Goal: Information Seeking & Learning: Learn about a topic

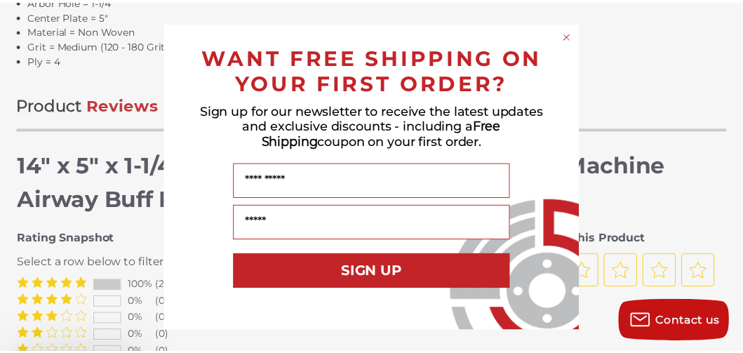
scroll to position [1543, 0]
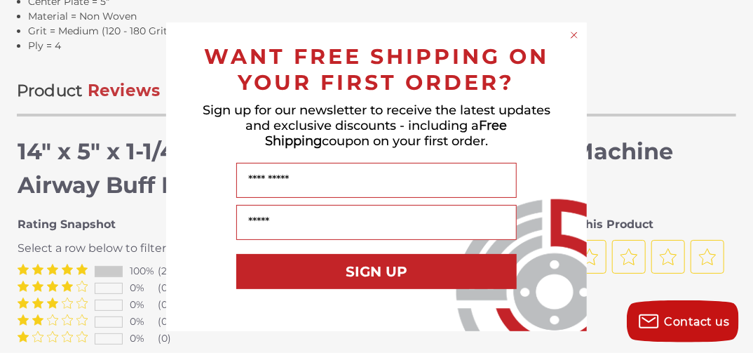
click at [575, 36] on icon "Close dialog" at bounding box center [575, 35] width 6 height 6
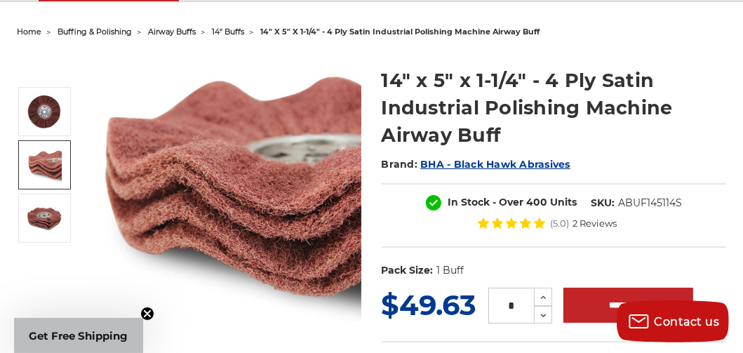
scroll to position [140, 0]
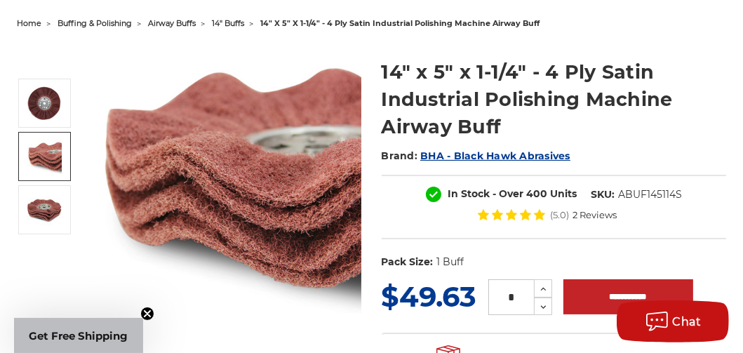
click at [174, 25] on span "airway buffs" at bounding box center [172, 23] width 48 height 10
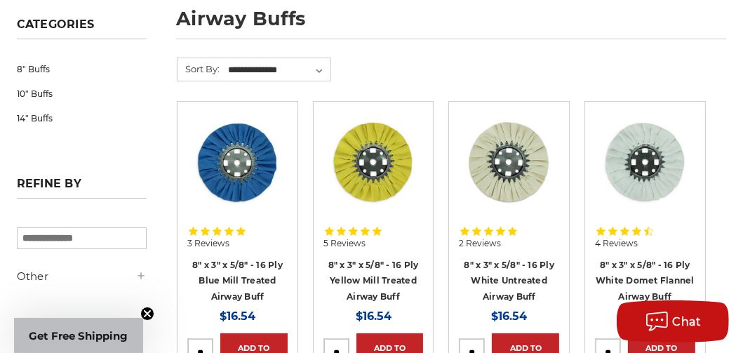
scroll to position [281, 0]
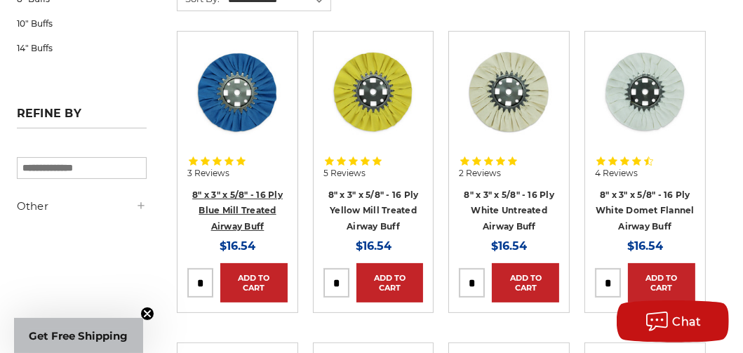
click at [243, 202] on link "8" x 3" x 5/8" - 16 Ply Blue Mill Treated Airway Buff" at bounding box center [237, 210] width 90 height 42
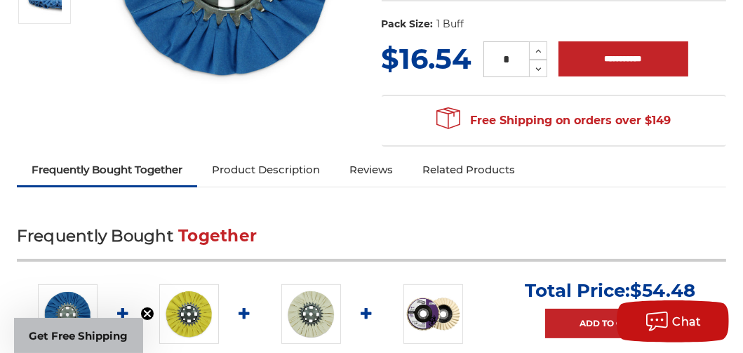
scroll to position [421, 0]
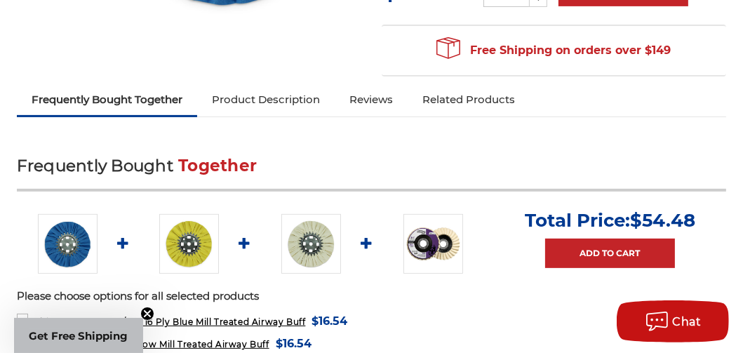
click at [245, 97] on link "Product Description" at bounding box center [265, 99] width 137 height 31
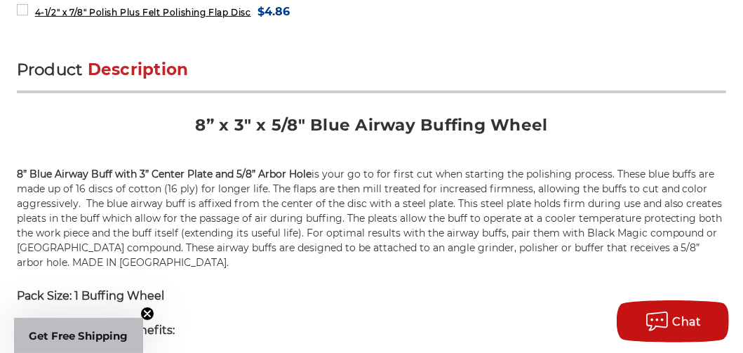
scroll to position [696, 0]
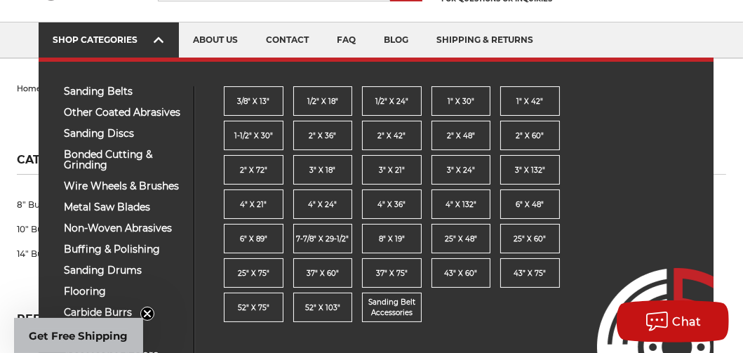
scroll to position [140, 0]
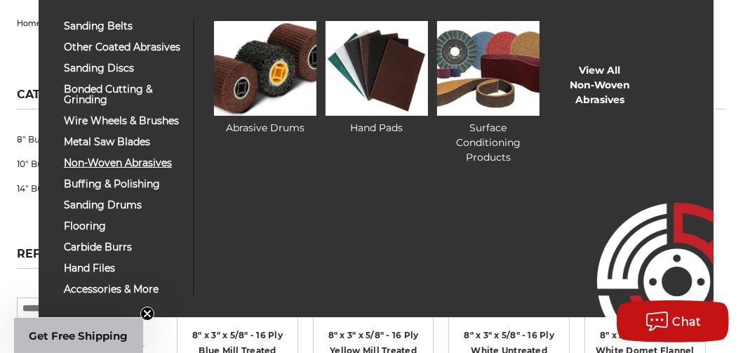
click at [106, 163] on span "non-woven abrasives" at bounding box center [123, 163] width 119 height 11
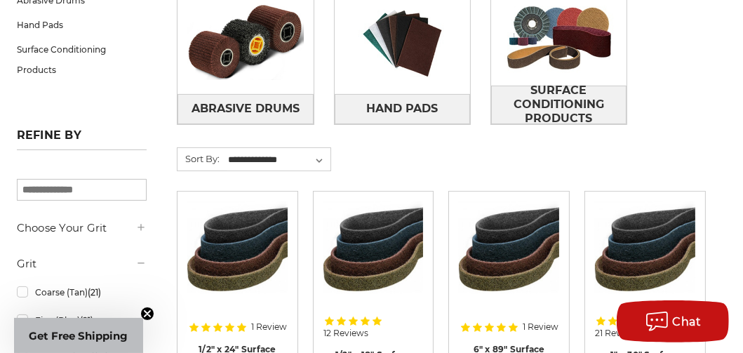
scroll to position [210, 0]
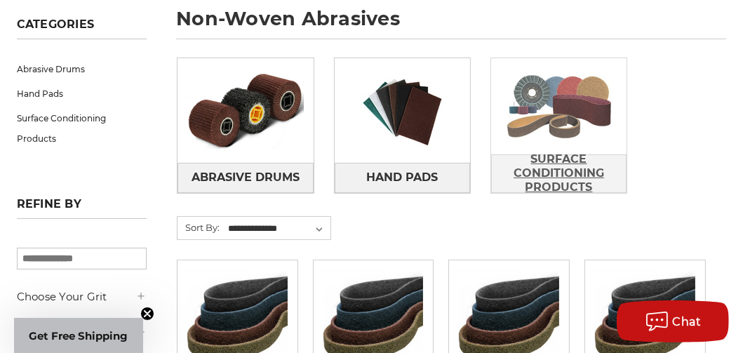
click at [565, 165] on span "Surface Conditioning Products" at bounding box center [559, 173] width 134 height 52
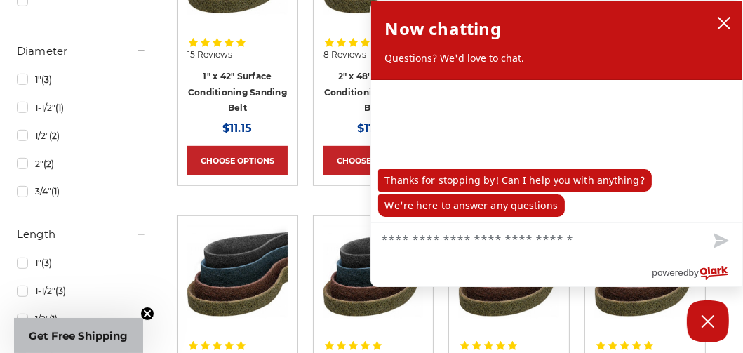
scroll to position [912, 0]
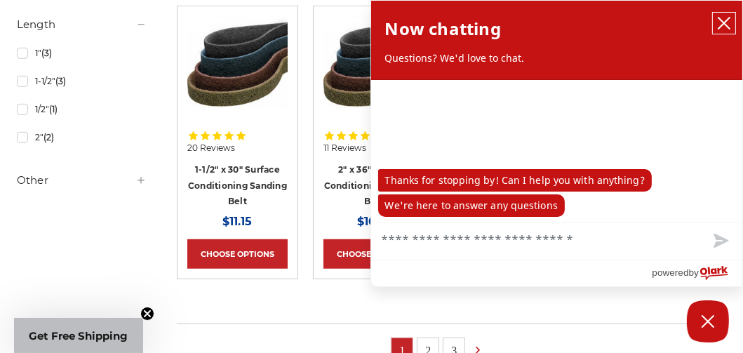
click at [727, 21] on icon "close chatbox" at bounding box center [723, 23] width 11 height 11
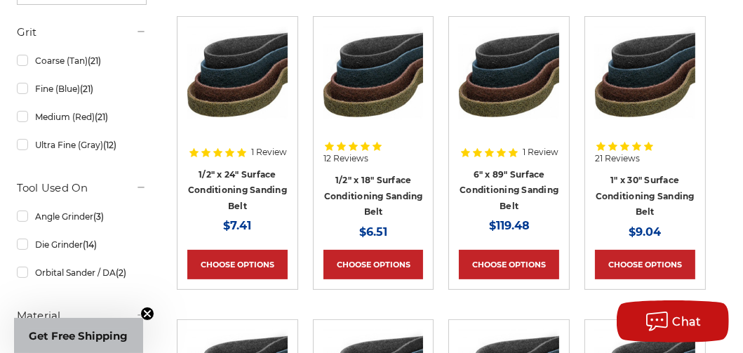
scroll to position [210, 0]
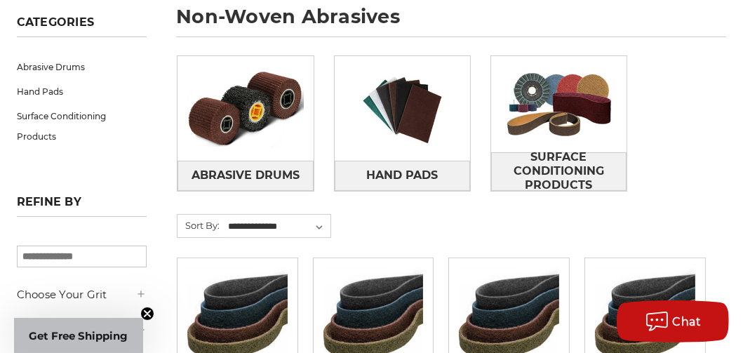
scroll to position [210, 0]
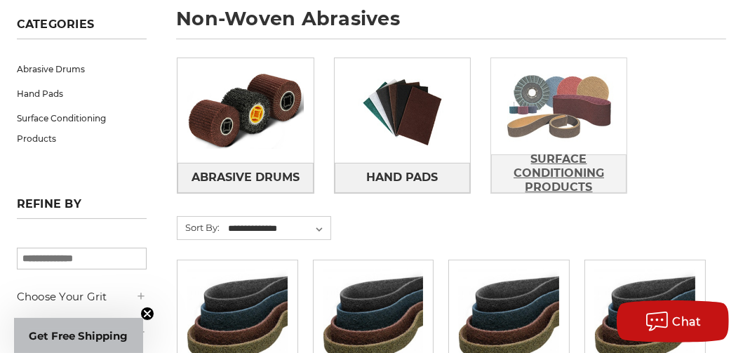
click at [539, 175] on span "Surface Conditioning Products" at bounding box center [559, 173] width 134 height 52
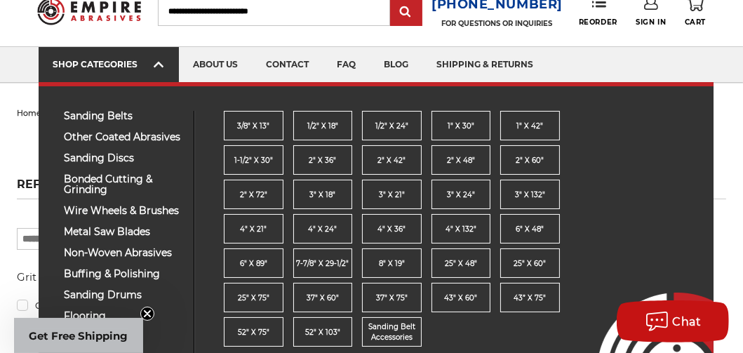
scroll to position [70, 0]
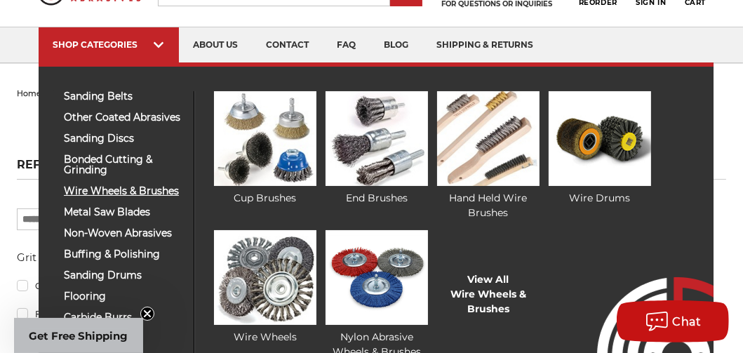
click at [147, 191] on span "wire wheels & brushes" at bounding box center [123, 191] width 119 height 11
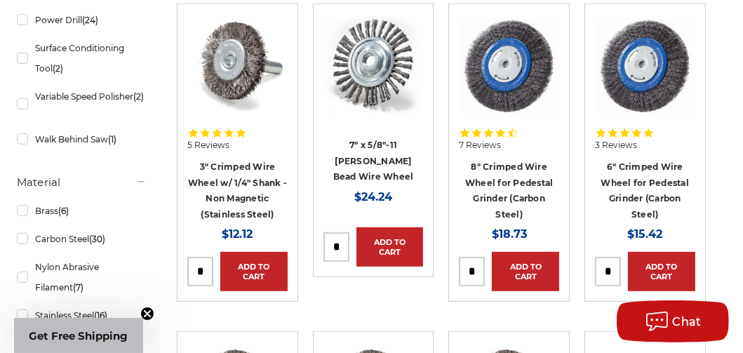
scroll to position [491, 0]
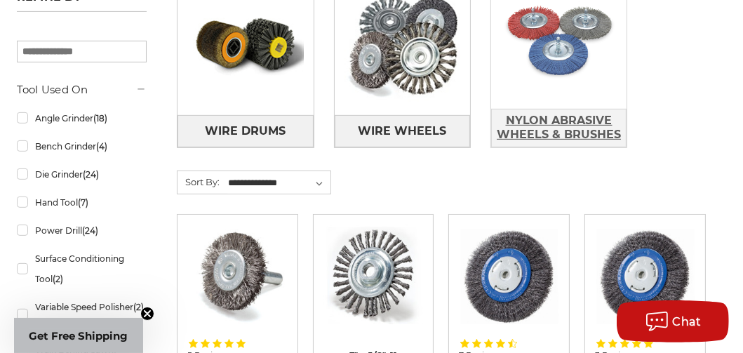
click at [538, 123] on span "Nylon Abrasive Wheels & Brushes" at bounding box center [559, 128] width 134 height 38
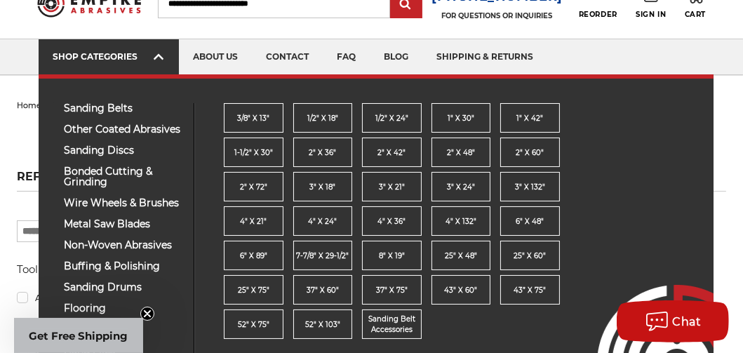
scroll to position [140, 0]
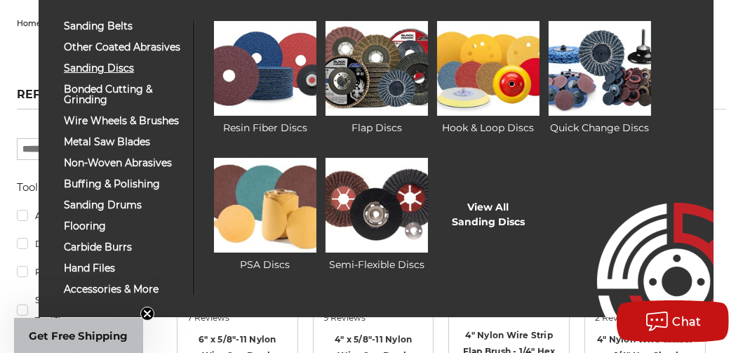
click at [63, 67] on link "sanding discs" at bounding box center [123, 68] width 140 height 11
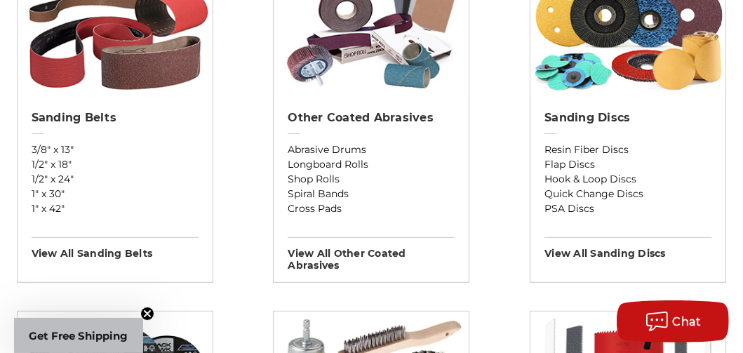
scroll to position [281, 0]
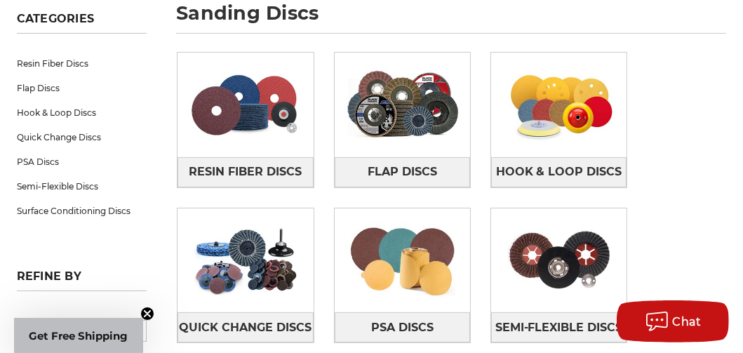
scroll to position [140, 0]
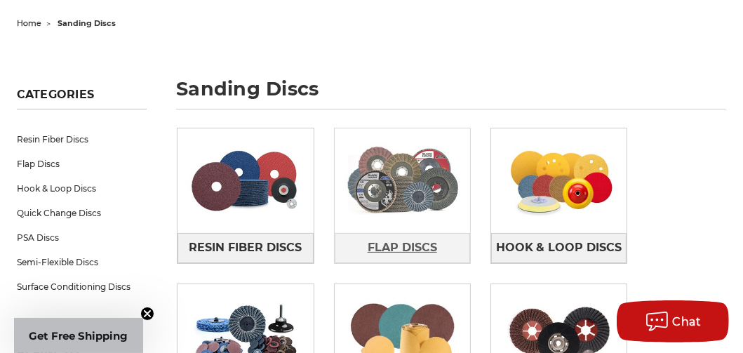
click at [391, 236] on span "Flap Discs" at bounding box center [402, 248] width 69 height 24
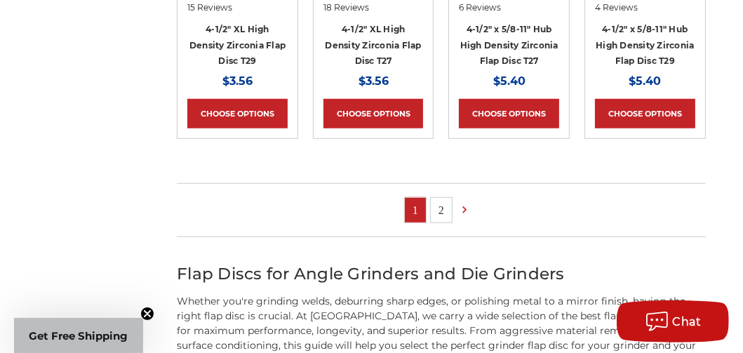
scroll to position [701, 0]
